Goal: Information Seeking & Learning: Learn about a topic

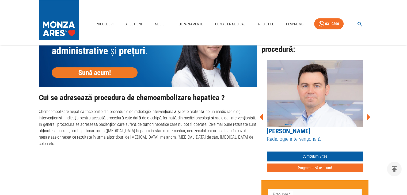
scroll to position [348, 0]
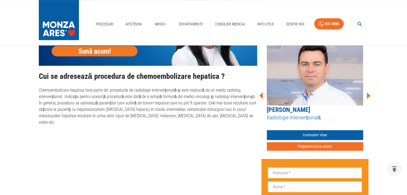
click at [369, 95] on icon at bounding box center [368, 95] width 3 height 7
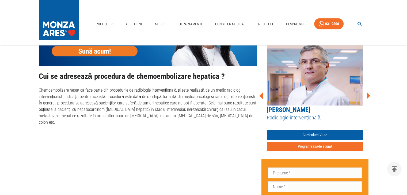
click at [368, 95] on icon at bounding box center [368, 95] width 3 height 7
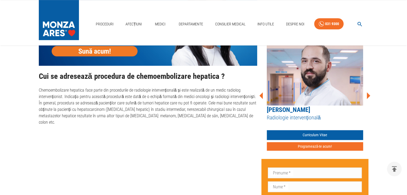
click at [368, 95] on icon at bounding box center [368, 95] width 3 height 7
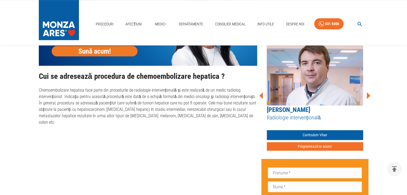
click at [368, 95] on icon at bounding box center [368, 95] width 3 height 7
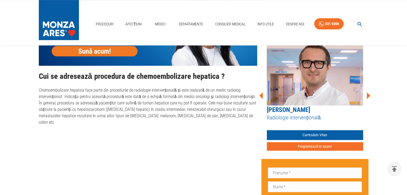
click at [368, 95] on icon at bounding box center [368, 95] width 3 height 7
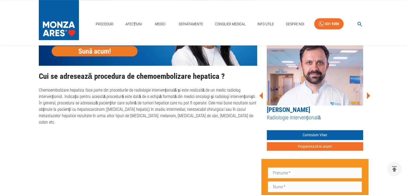
click at [368, 95] on icon at bounding box center [368, 95] width 3 height 7
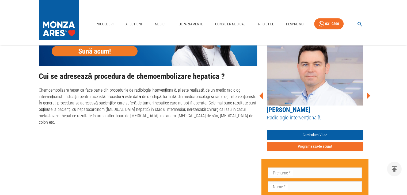
click at [368, 95] on icon at bounding box center [368, 95] width 3 height 7
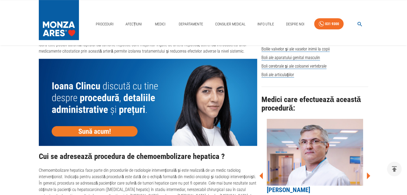
scroll to position [134, 0]
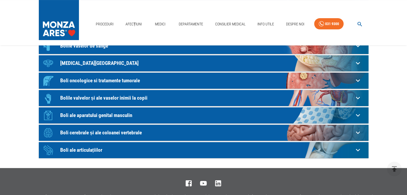
scroll to position [1062, 0]
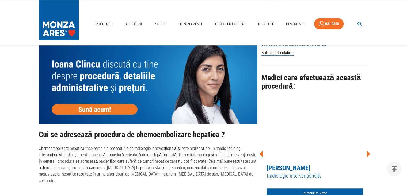
scroll to position [281, 0]
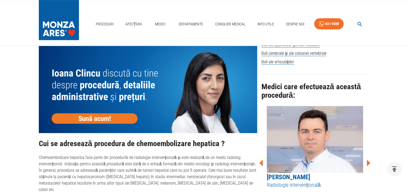
click at [369, 159] on icon at bounding box center [368, 163] width 16 height 16
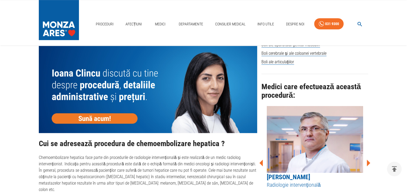
click at [369, 162] on icon at bounding box center [368, 163] width 3 height 7
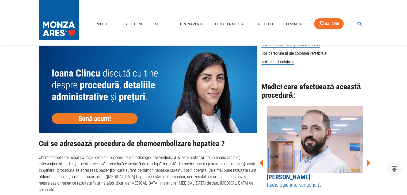
click at [369, 162] on icon at bounding box center [368, 163] width 3 height 7
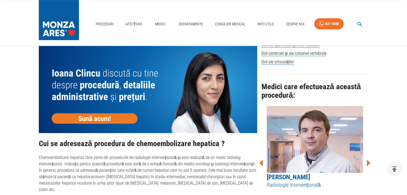
click at [369, 162] on icon at bounding box center [368, 163] width 3 height 7
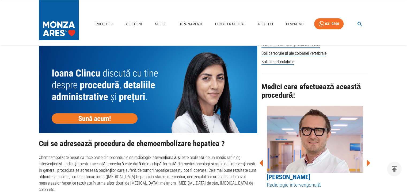
click at [369, 162] on icon at bounding box center [368, 163] width 3 height 7
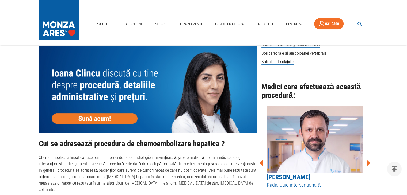
click at [369, 162] on icon at bounding box center [368, 163] width 3 height 7
